Goal: Transaction & Acquisition: Obtain resource

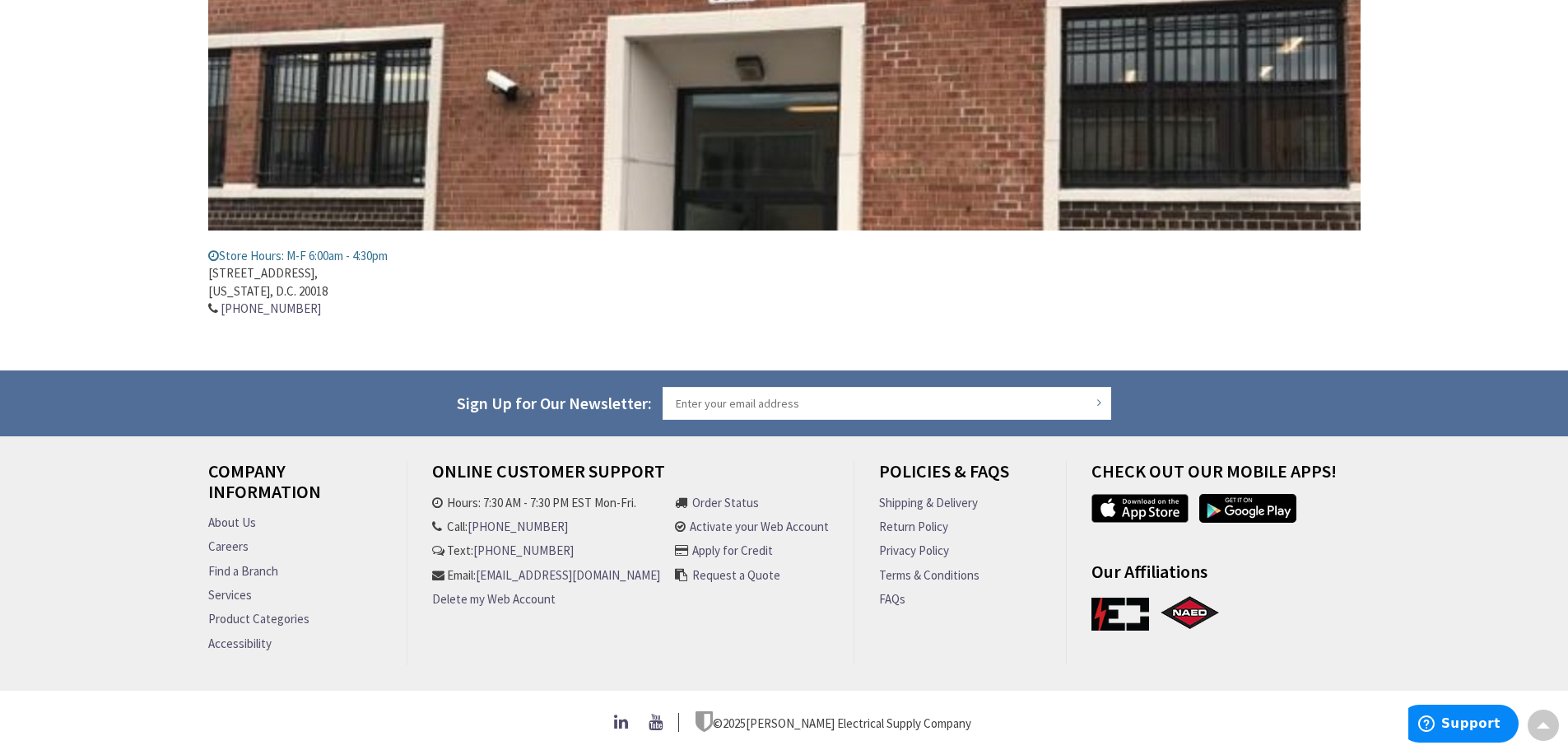
click at [740, 566] on link "Request a Quote" at bounding box center [736, 575] width 88 height 18
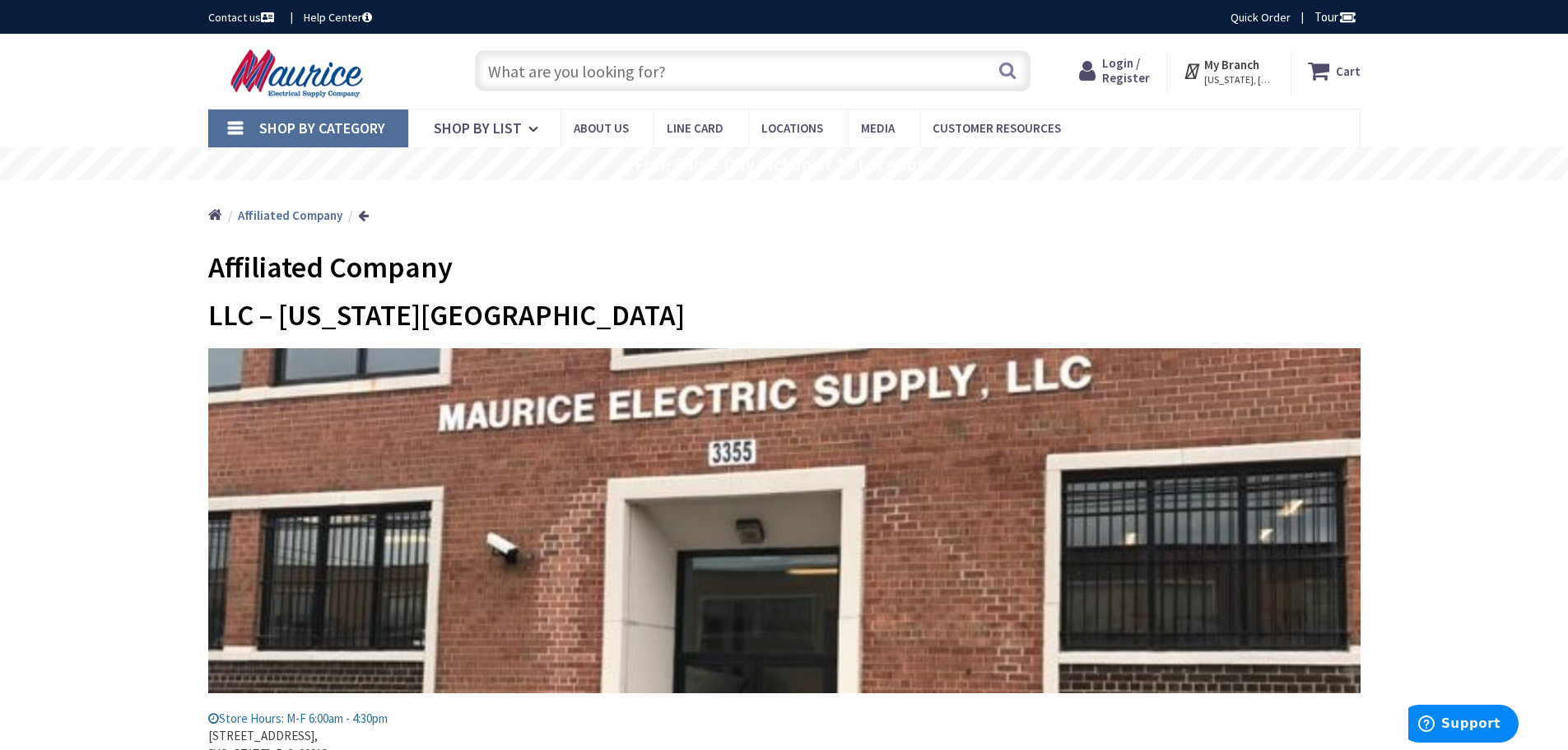
click at [1129, 77] on span "Login / Register" at bounding box center [1126, 70] width 47 height 31
